Goal: Use online tool/utility: Utilize a website feature to perform a specific function

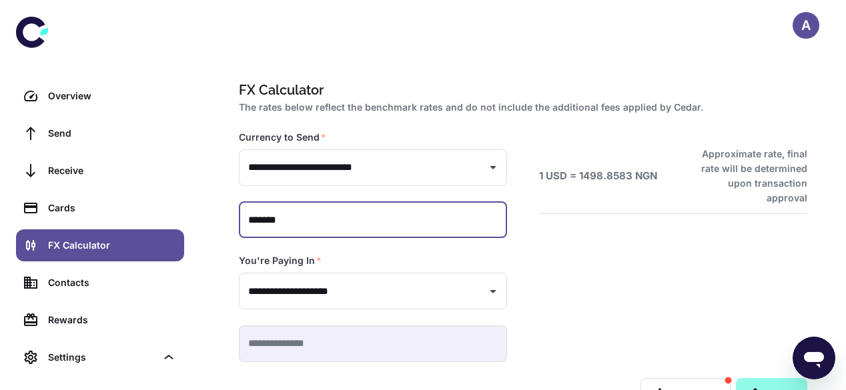
click at [334, 223] on input "*******" at bounding box center [373, 220] width 268 height 37
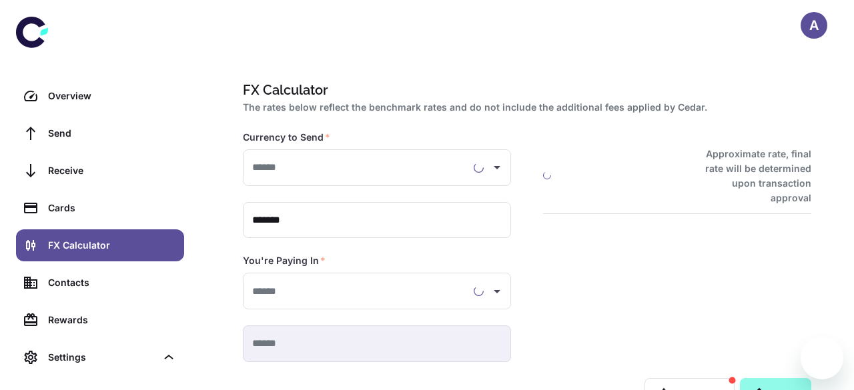
type input "**********"
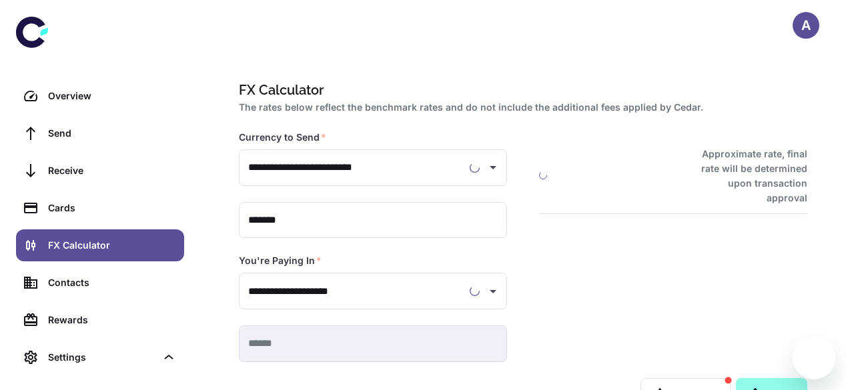
type input "**********"
